Goal: Information Seeking & Learning: Learn about a topic

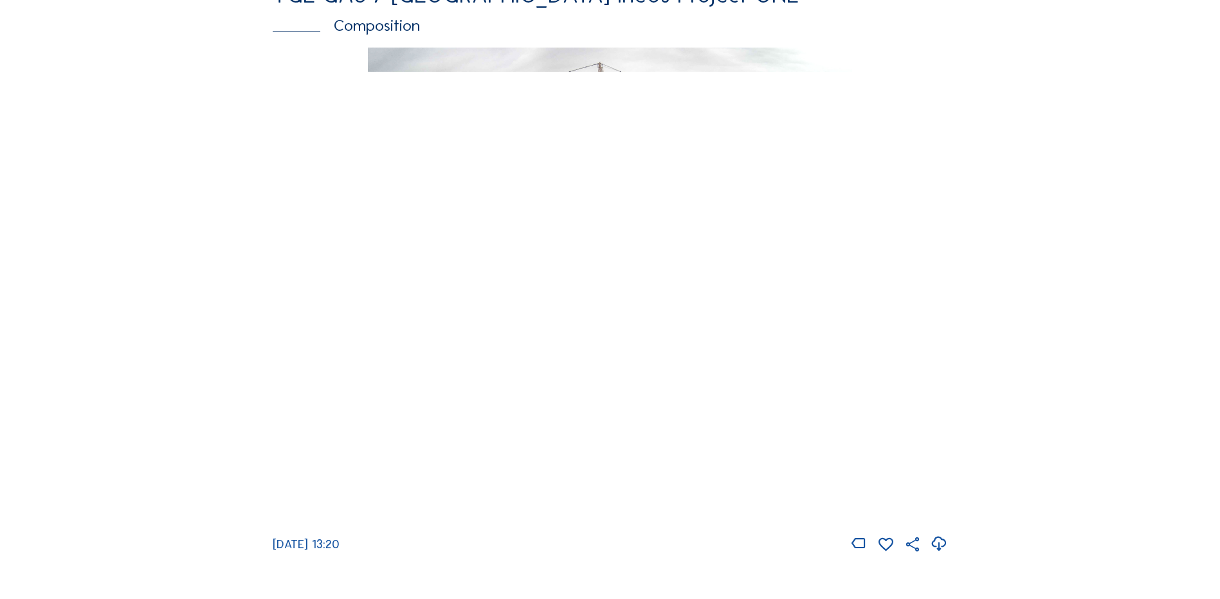
scroll to position [1801, 0]
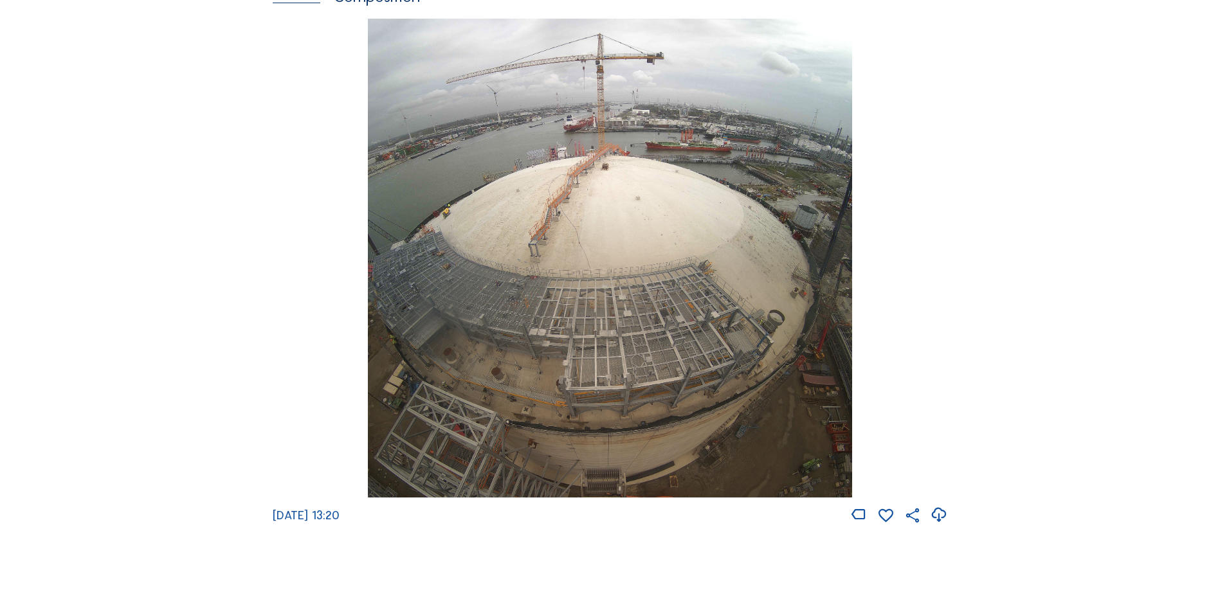
click at [637, 338] on img at bounding box center [610, 259] width 484 height 480
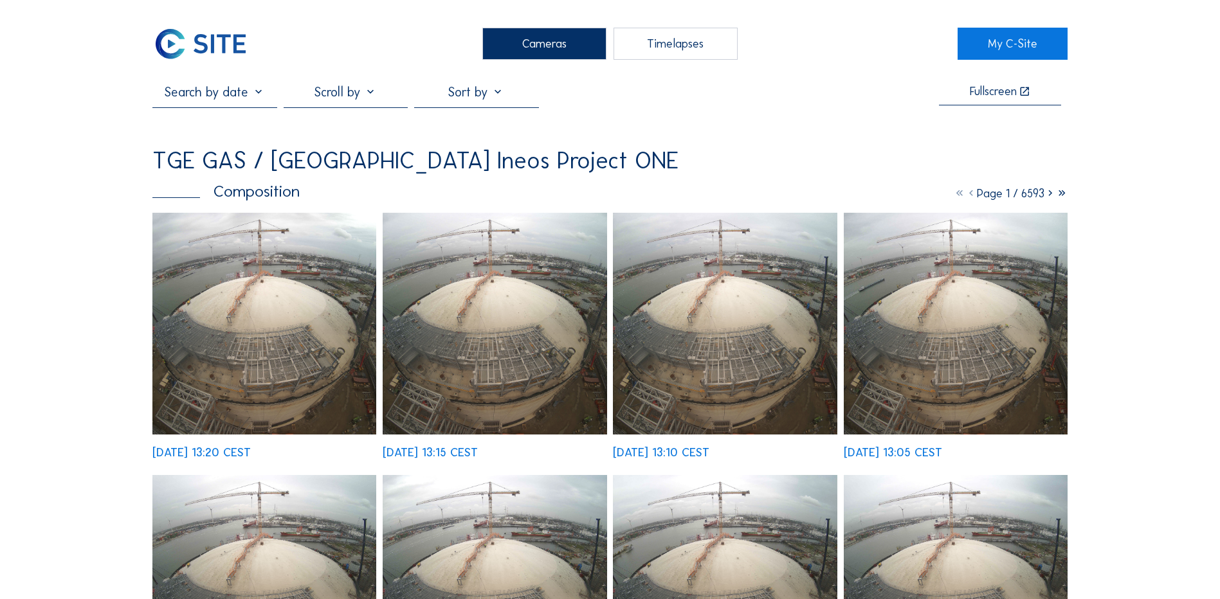
click at [283, 275] on img at bounding box center [264, 324] width 224 height 222
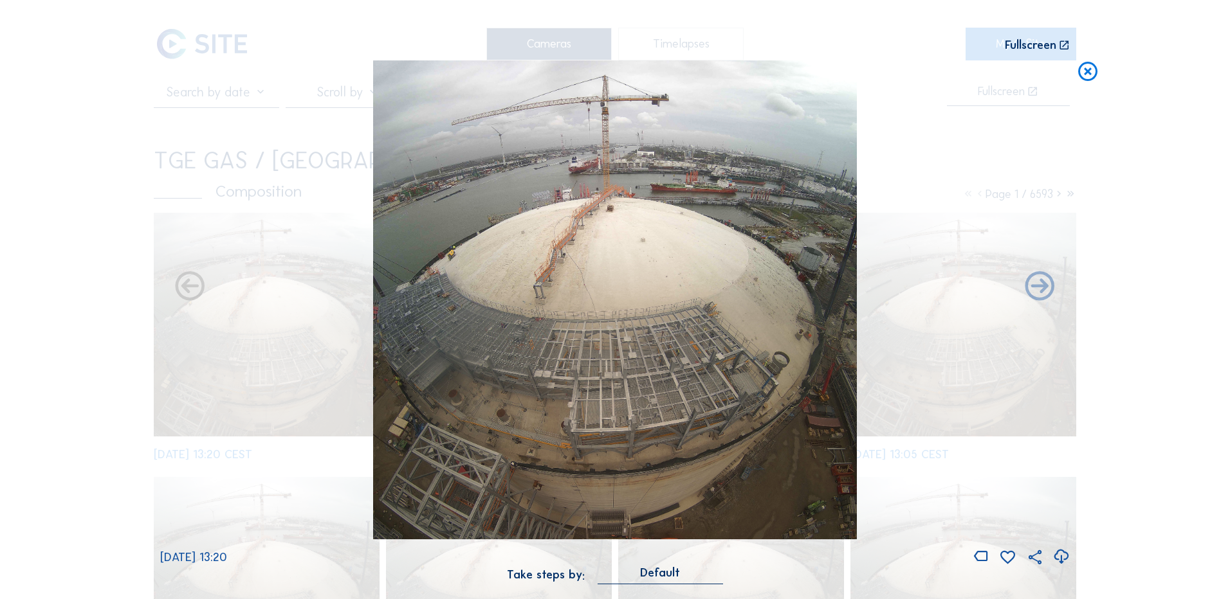
click at [1061, 558] on icon at bounding box center [1060, 557] width 17 height 21
click at [109, 237] on div "Scroll to travel through time | Press 'Alt' Button + Scroll to Zoom | Click and…" at bounding box center [615, 299] width 1230 height 599
click at [1090, 72] on icon at bounding box center [1087, 72] width 23 height 24
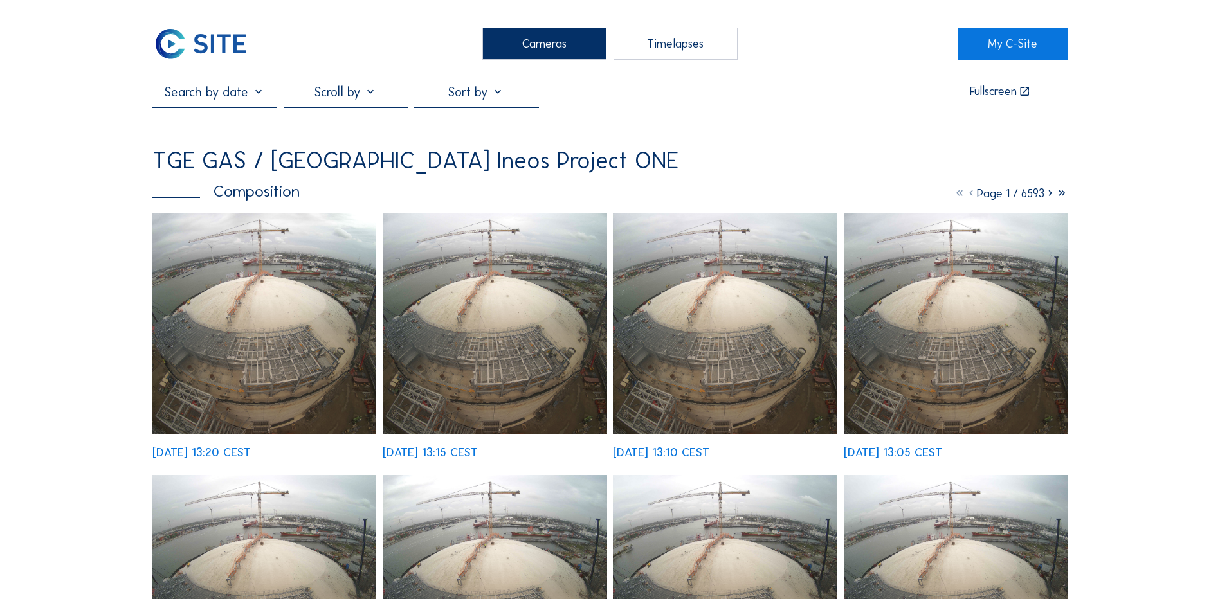
click at [533, 41] on div "Cameras" at bounding box center [544, 44] width 124 height 32
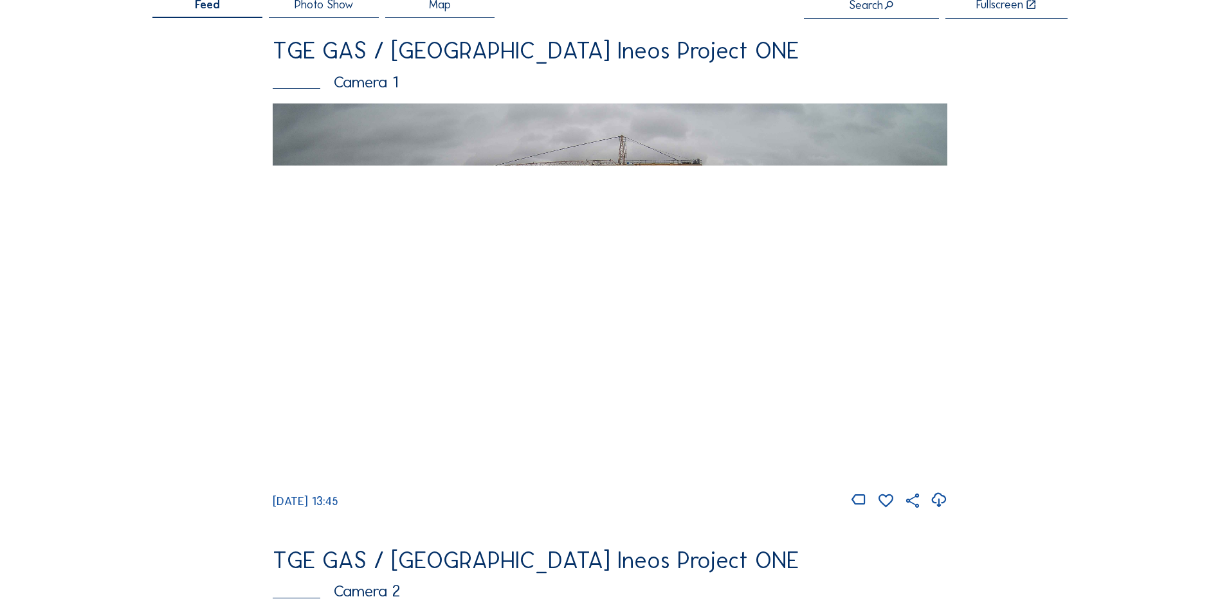
scroll to position [129, 0]
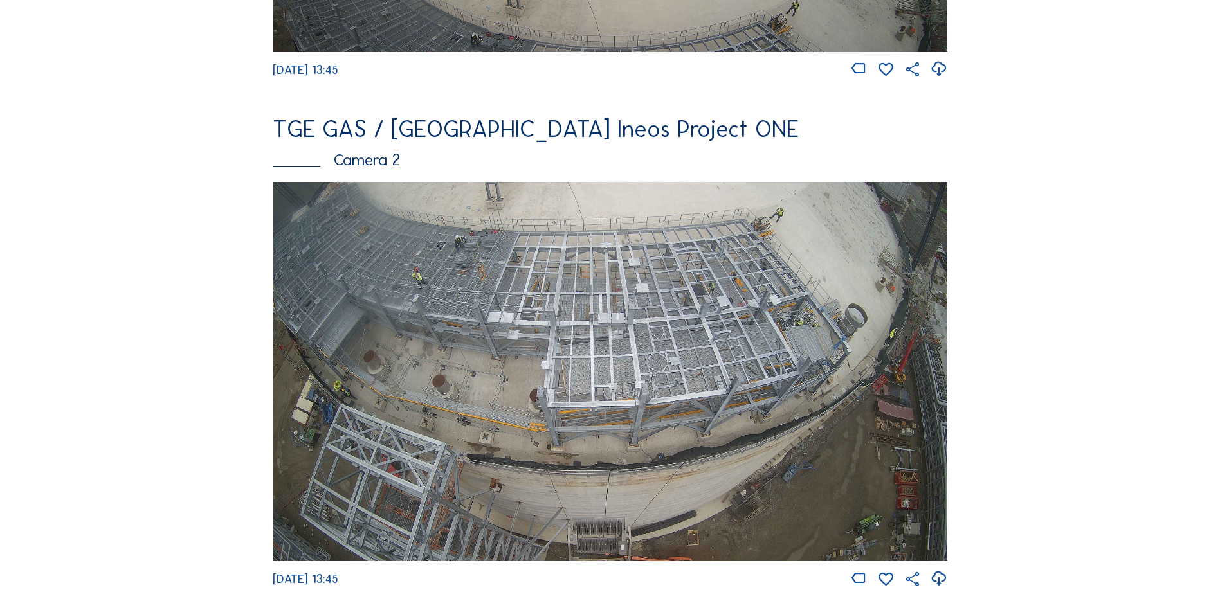
scroll to position [579, 0]
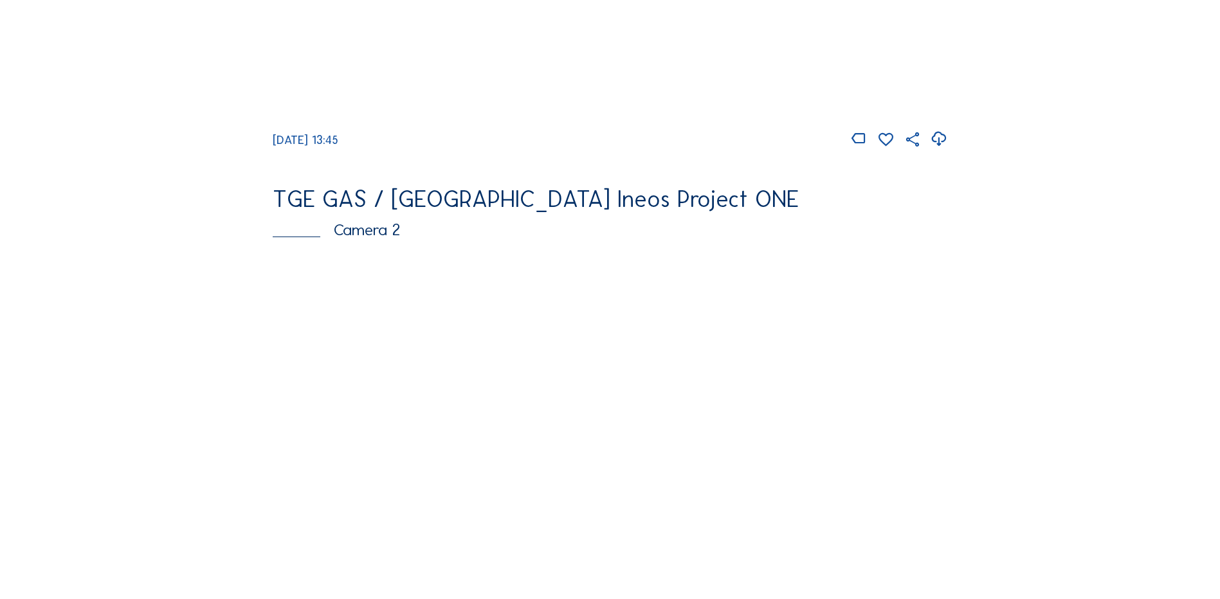
scroll to position [450, 0]
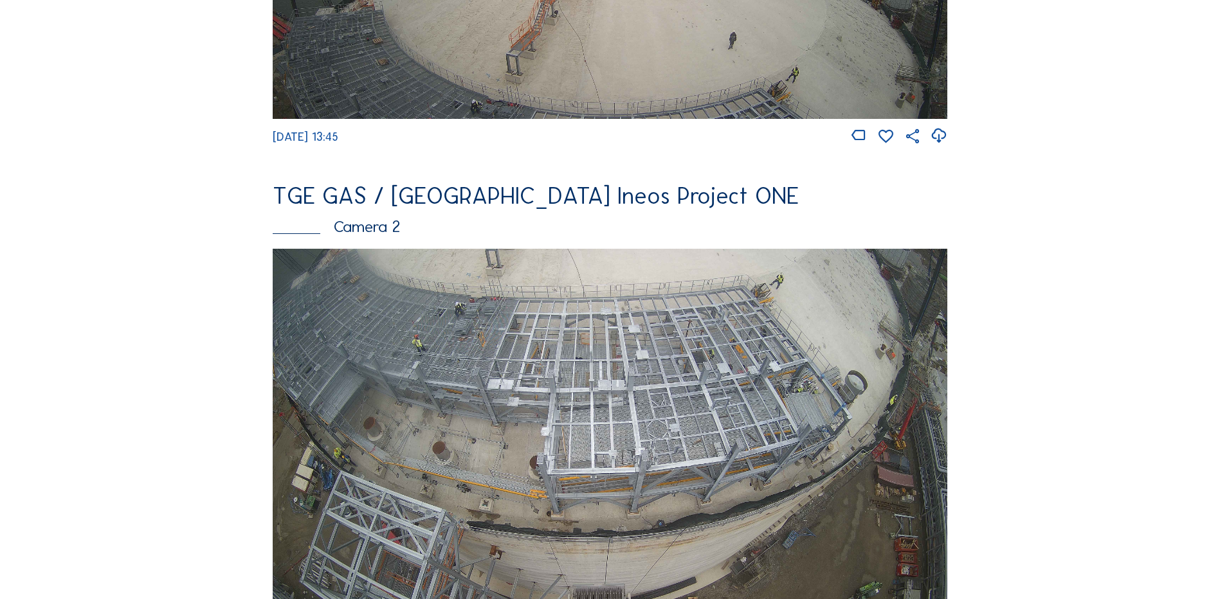
click at [812, 424] on img at bounding box center [610, 438] width 675 height 379
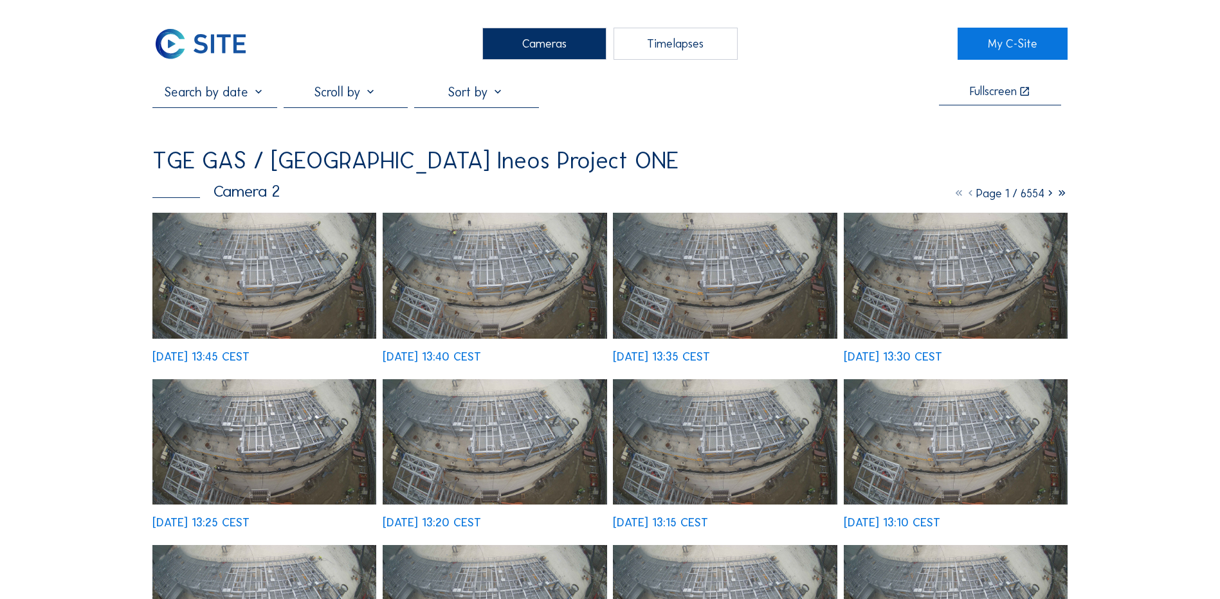
click at [309, 284] on img at bounding box center [264, 276] width 224 height 126
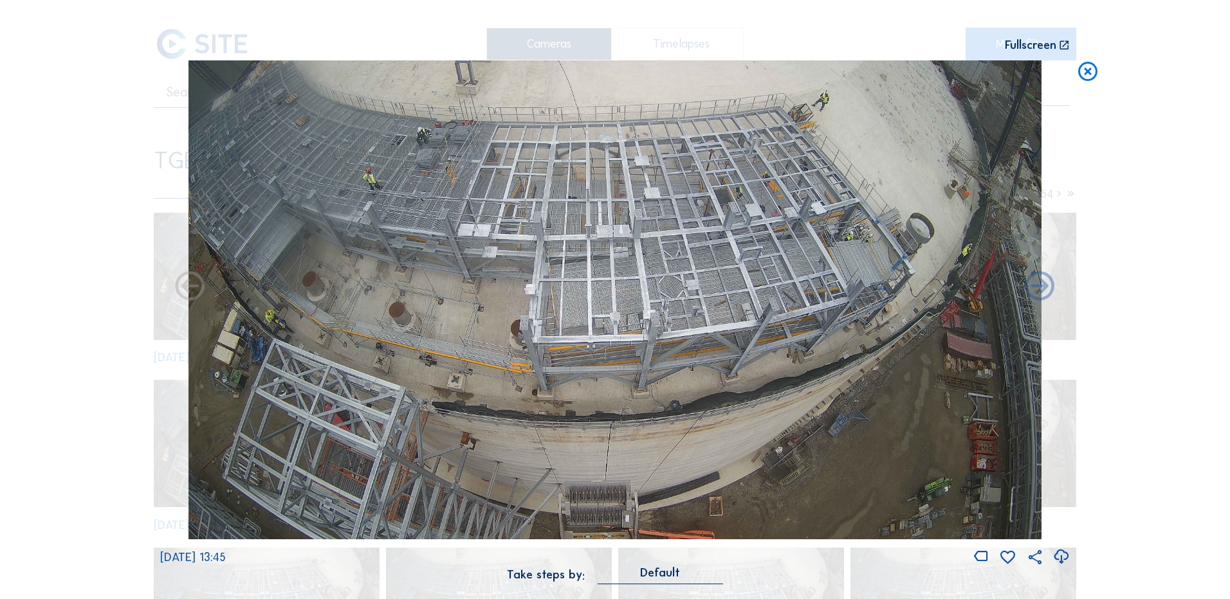
click at [1062, 557] on icon at bounding box center [1060, 557] width 17 height 21
click at [119, 239] on div "Scroll to travel through time | Press 'Alt' Button + Scroll to Zoom | Click and…" at bounding box center [615, 299] width 1230 height 599
click at [1089, 73] on icon at bounding box center [1087, 72] width 23 height 24
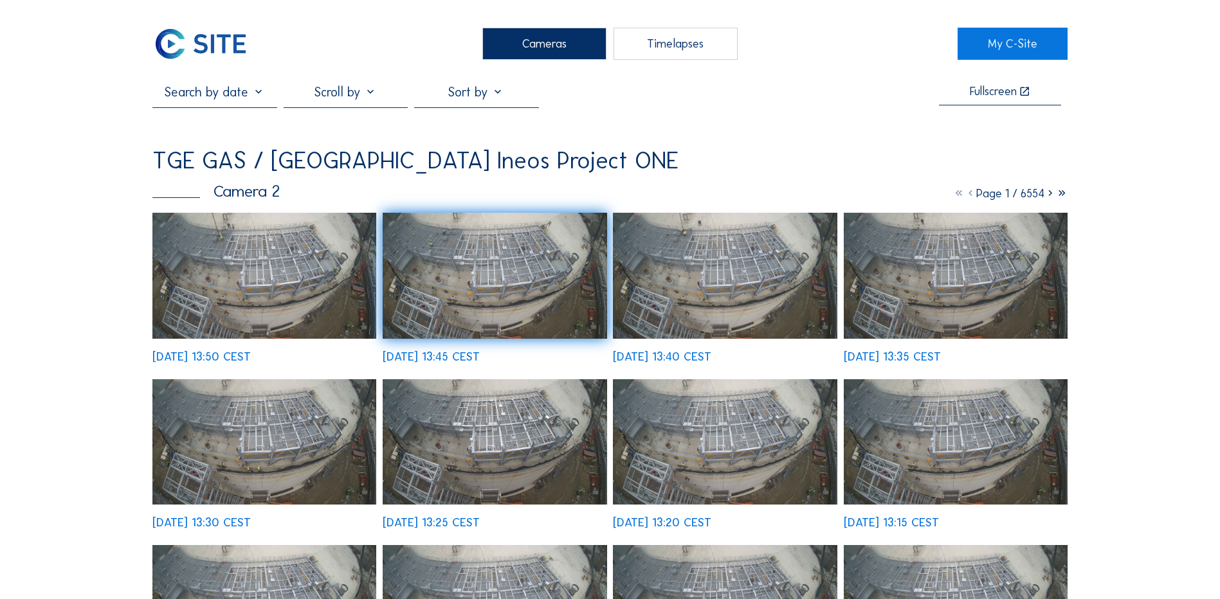
click at [548, 43] on div "Cameras" at bounding box center [544, 44] width 124 height 32
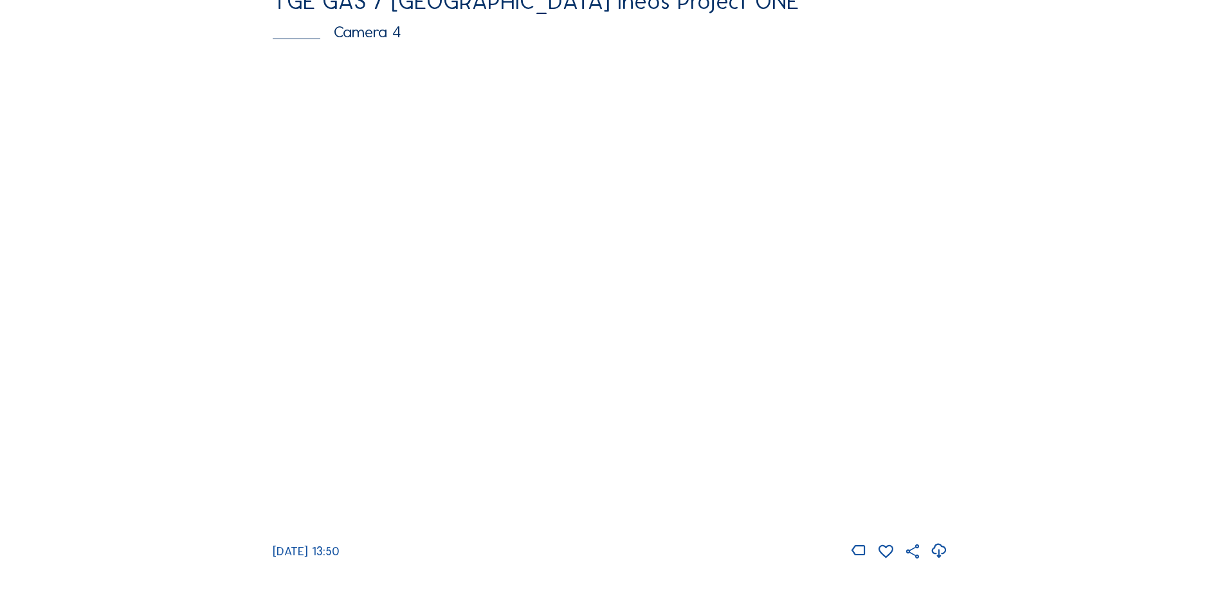
scroll to position [1222, 0]
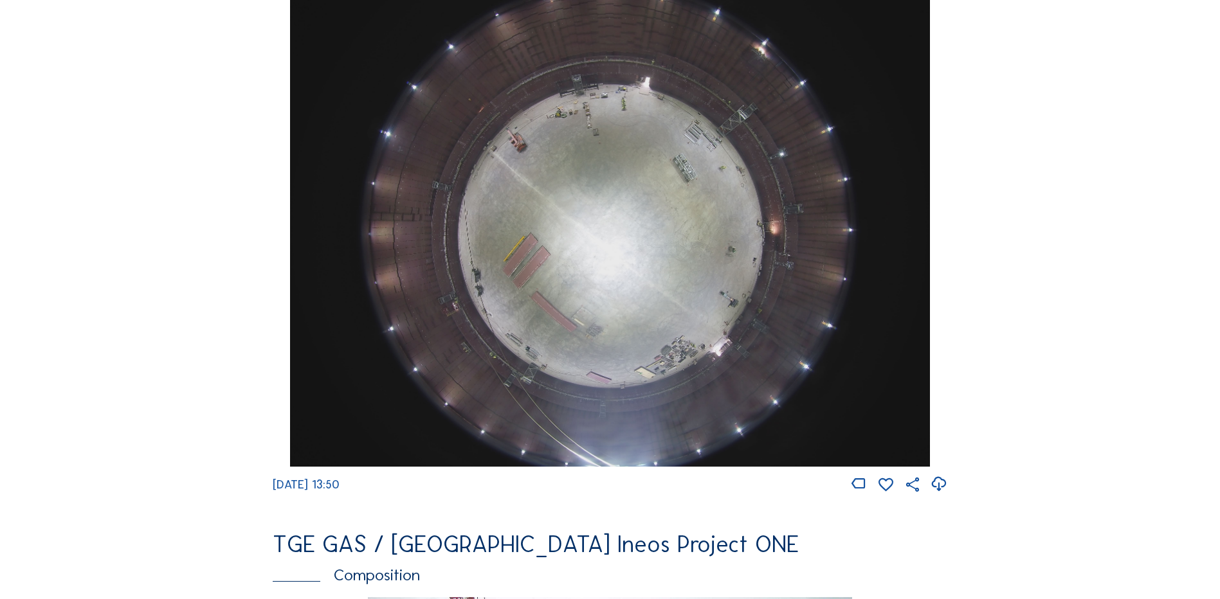
click at [600, 205] on img at bounding box center [609, 227] width 639 height 480
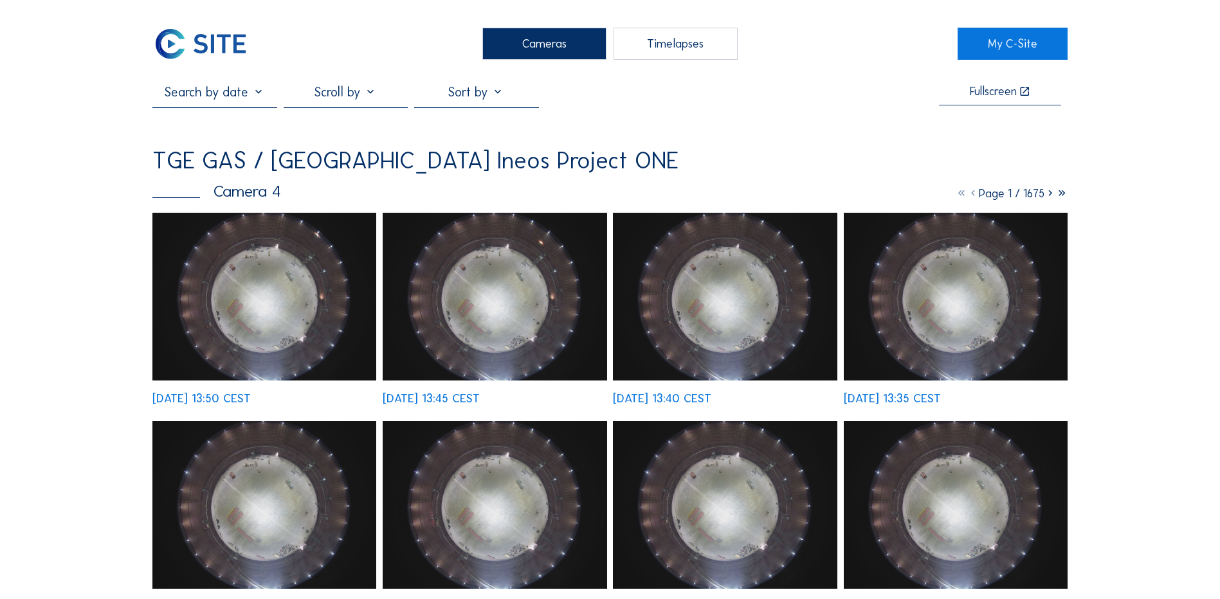
click at [293, 280] on img at bounding box center [264, 297] width 224 height 168
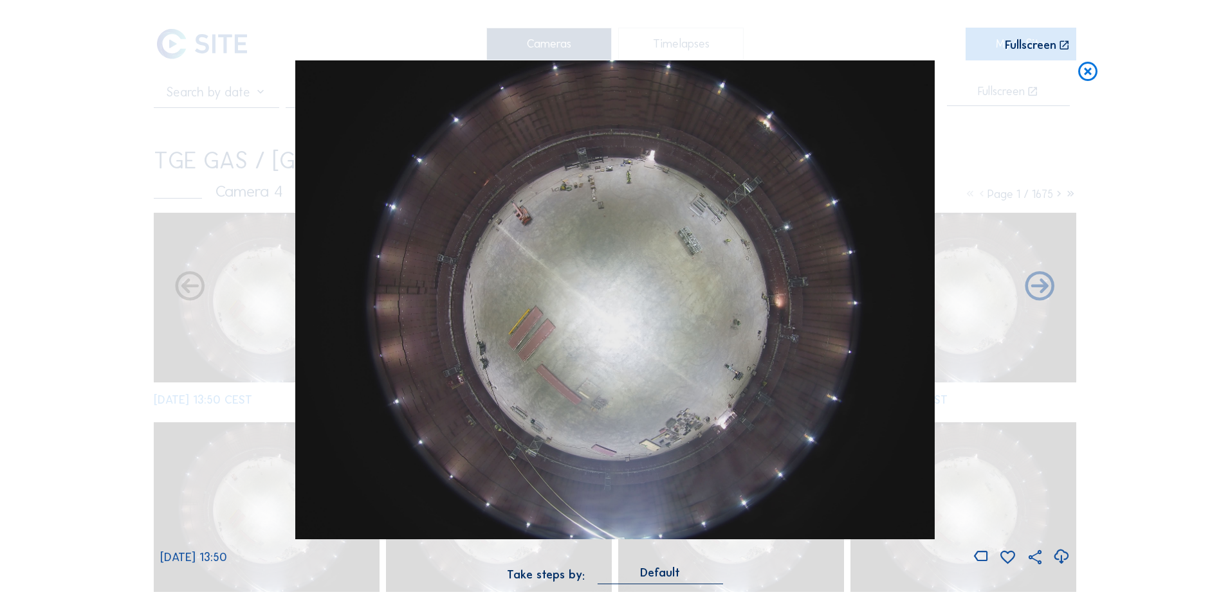
click at [1063, 557] on icon at bounding box center [1060, 557] width 17 height 21
click at [61, 297] on div "Scroll to travel through time | Press 'Alt' Button + Scroll to Zoom | Click and…" at bounding box center [615, 299] width 1230 height 599
click at [1082, 72] on icon at bounding box center [1087, 72] width 23 height 24
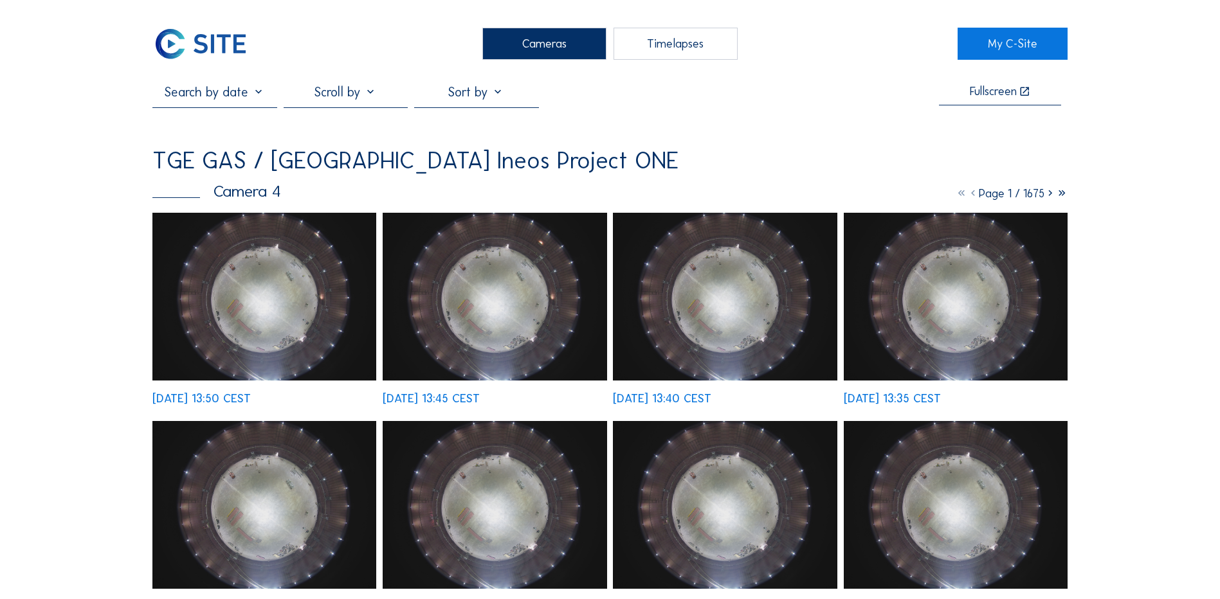
click at [529, 45] on div "Cameras" at bounding box center [544, 44] width 124 height 32
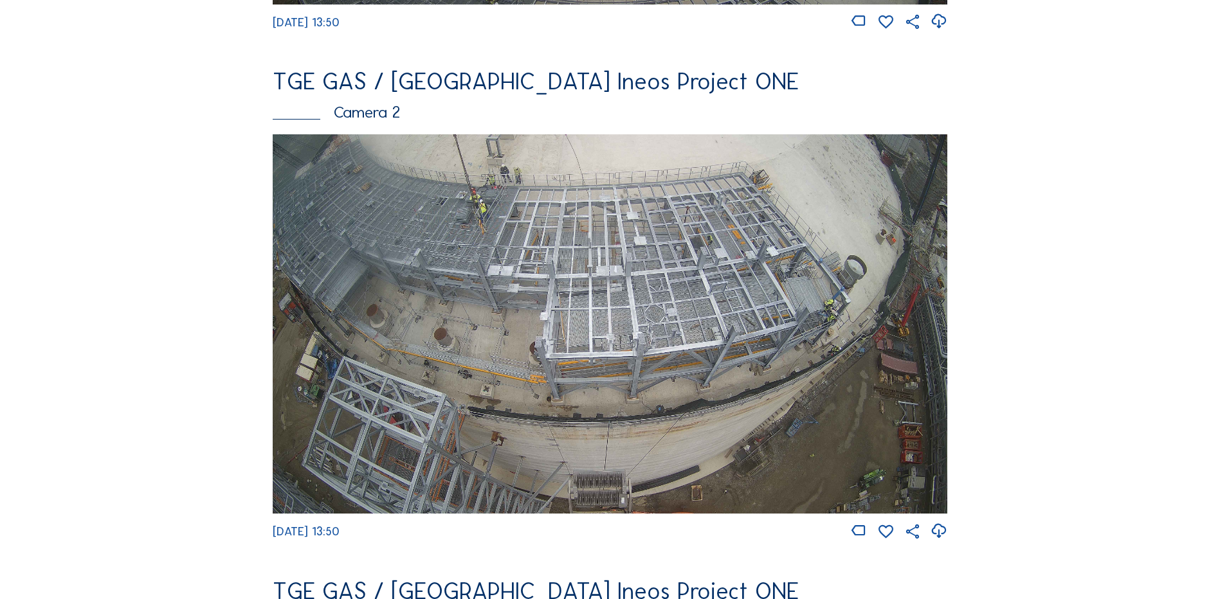
scroll to position [579, 0]
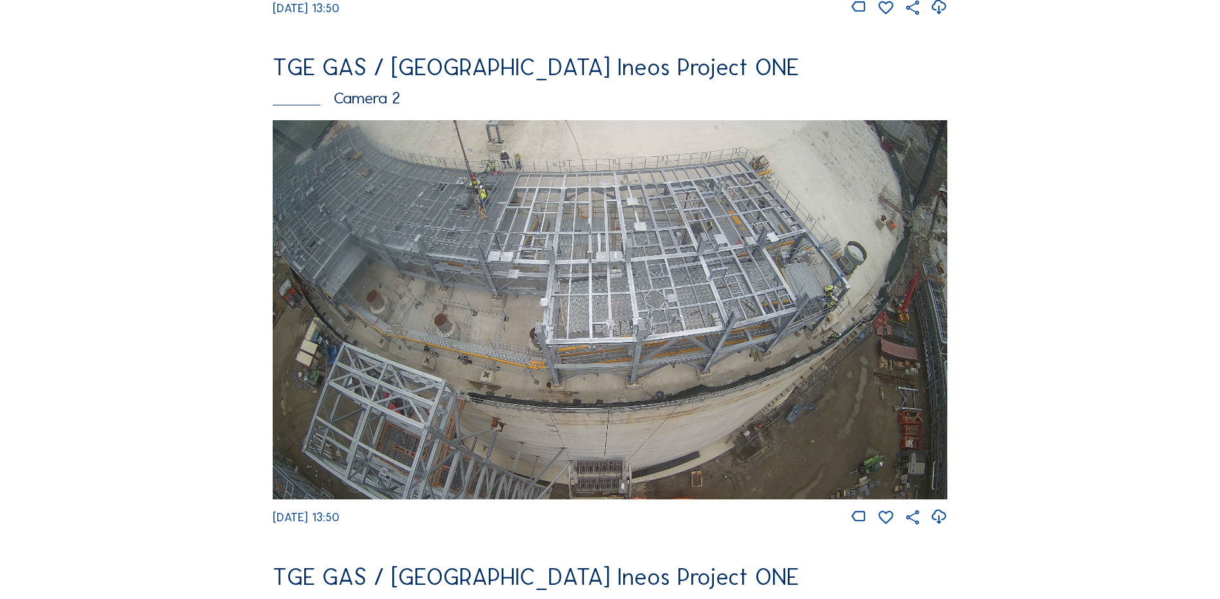
click at [698, 286] on img at bounding box center [610, 309] width 675 height 379
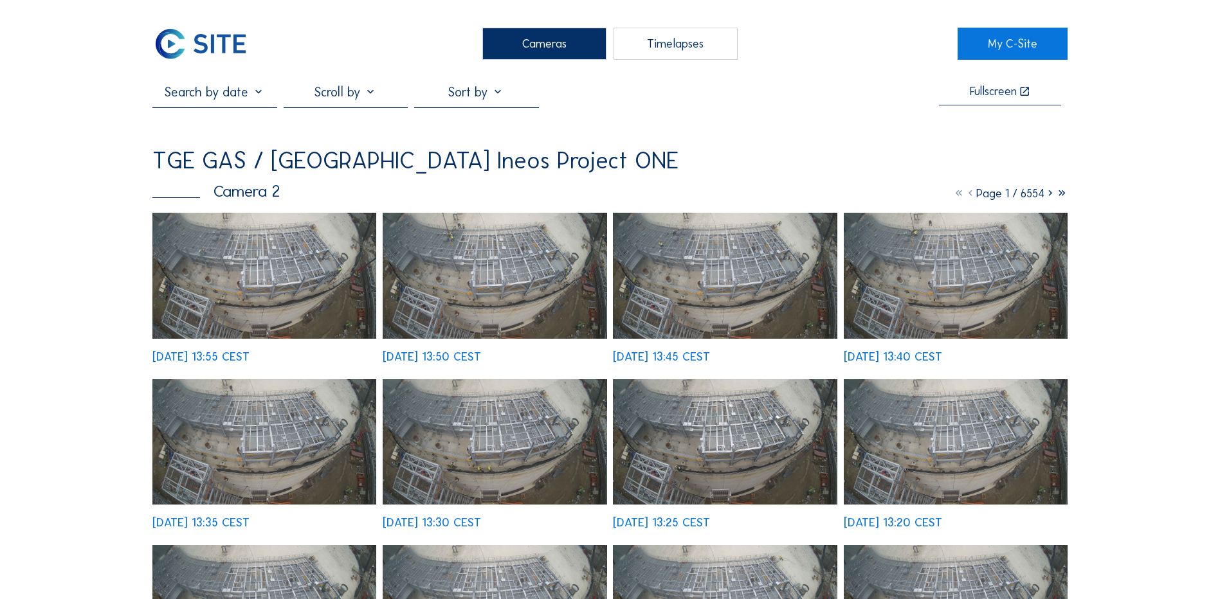
click at [271, 276] on img at bounding box center [264, 276] width 224 height 126
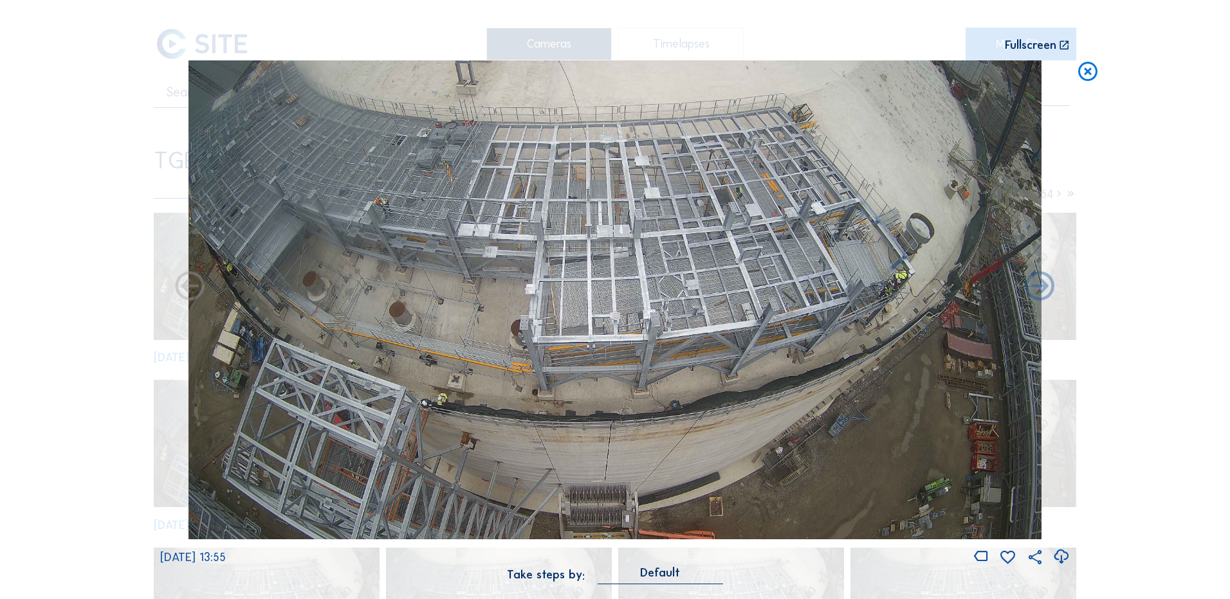
click at [1061, 558] on icon at bounding box center [1060, 557] width 17 height 21
click at [136, 311] on div "Scroll to travel through time | Press 'Alt' Button + Scroll to Zoom | Click and…" at bounding box center [615, 299] width 1230 height 599
click at [1093, 74] on icon at bounding box center [1087, 72] width 23 height 24
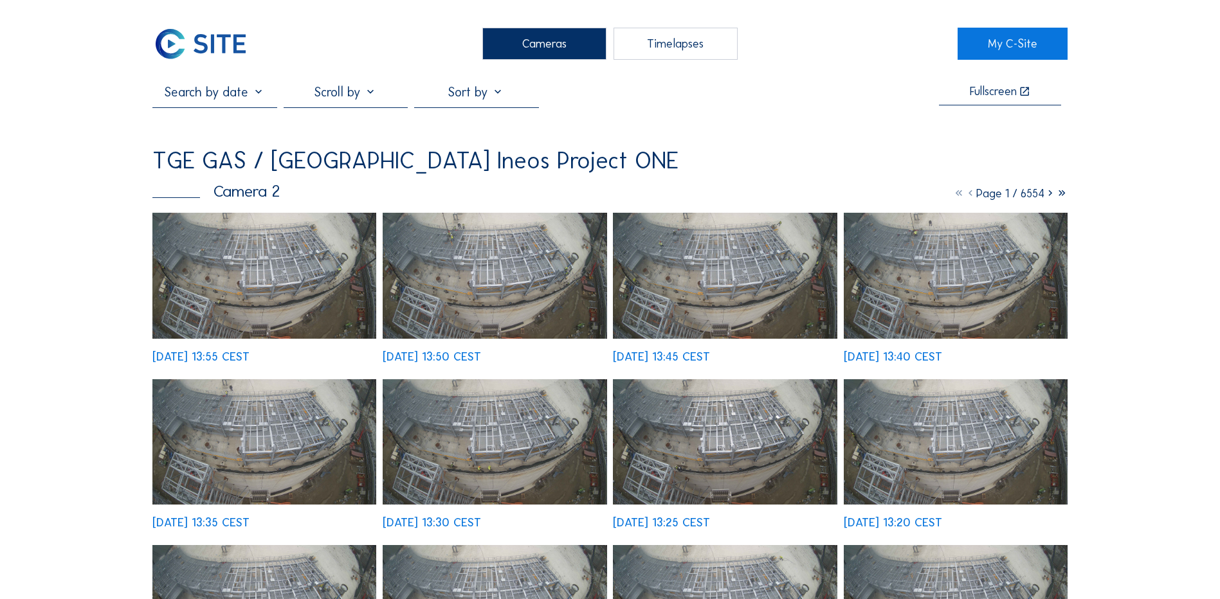
click at [518, 36] on div "Cameras" at bounding box center [544, 44] width 124 height 32
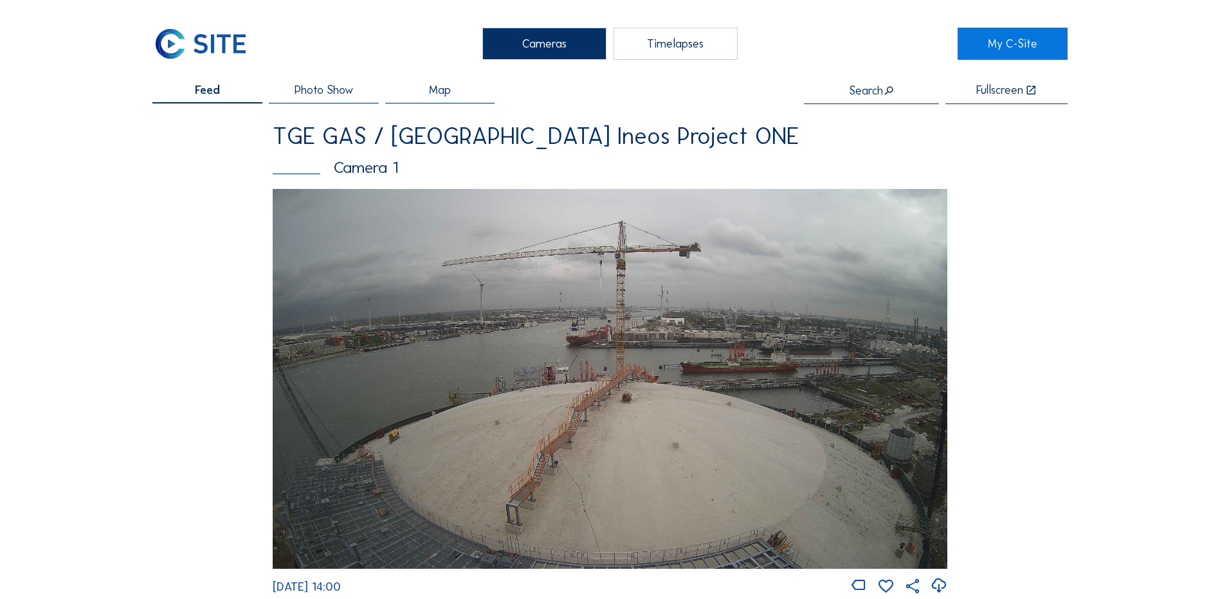
click at [560, 50] on div "Cameras" at bounding box center [544, 44] width 124 height 32
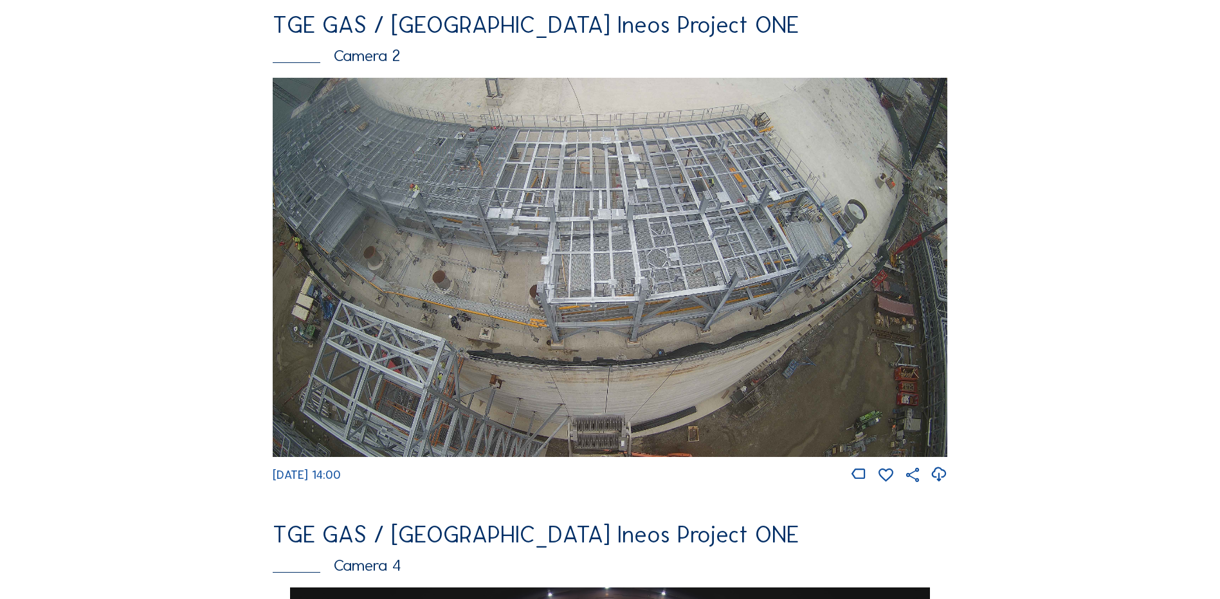
scroll to position [643, 0]
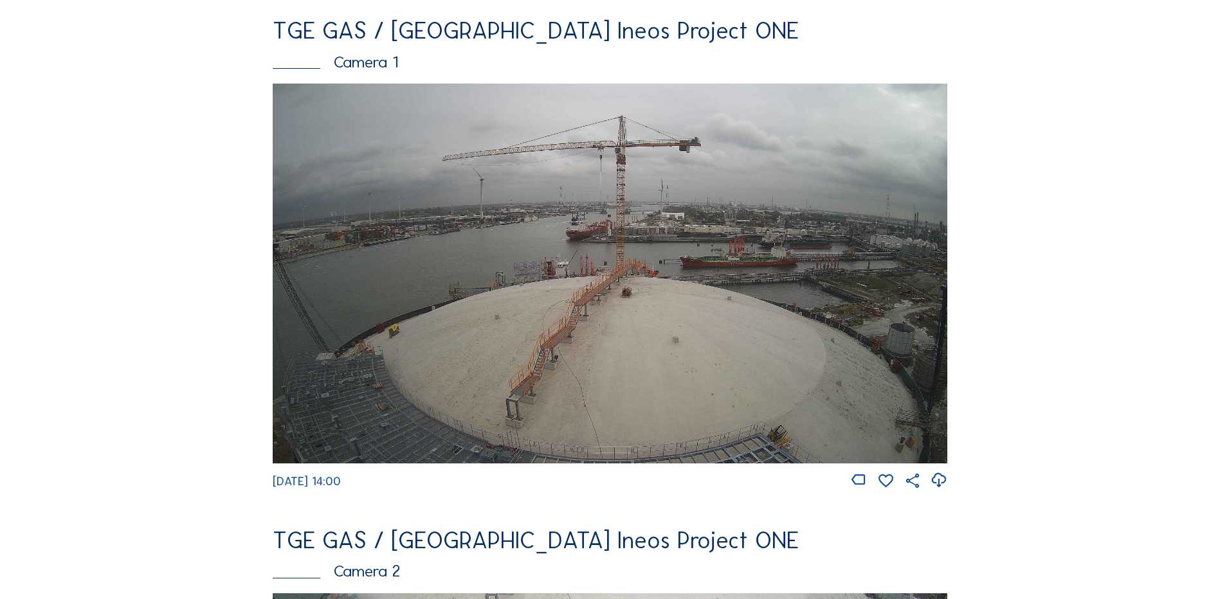
scroll to position [129, 0]
